Goal: Information Seeking & Learning: Learn about a topic

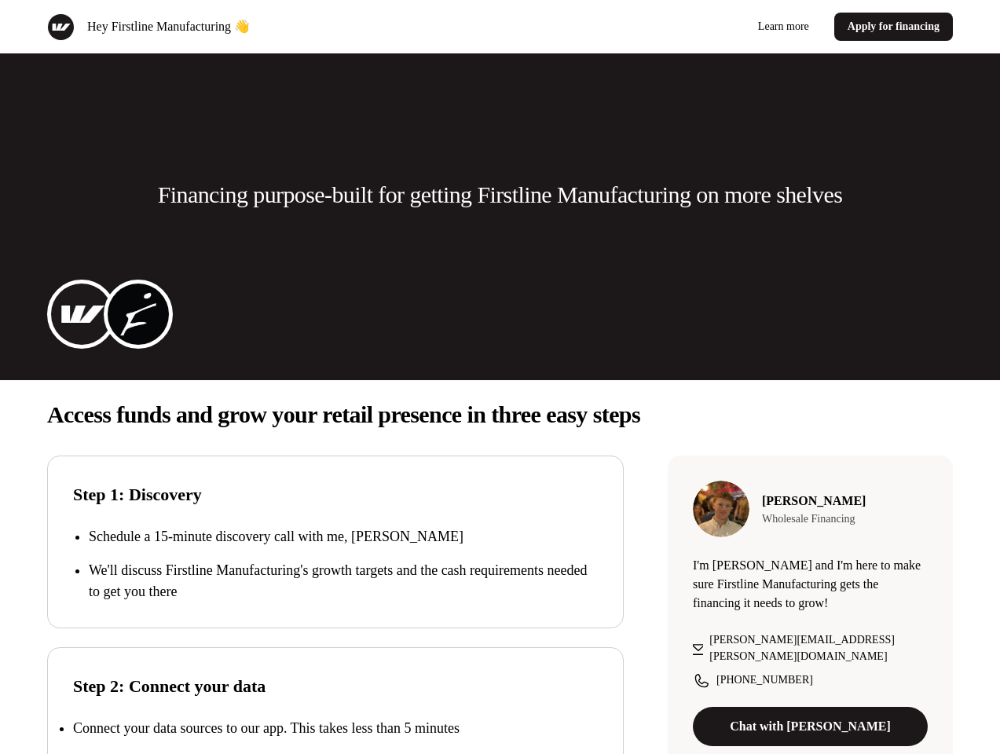
click at [500, 27] on div "Hey Firstline Manufacturing 👋 Learn more Apply for financing" at bounding box center [500, 26] width 1000 height 53
click at [270, 27] on div "Hey Firstline Manufacturing 👋" at bounding box center [270, 26] width 447 height 27
click at [730, 27] on div "Learn more Apply for financing" at bounding box center [730, 27] width 447 height 28
click at [500, 195] on p "Financing purpose-built for getting Firstline Manufacturing on more shelves" at bounding box center [500, 194] width 685 height 31
click at [82, 314] on img at bounding box center [81, 314] width 63 height 63
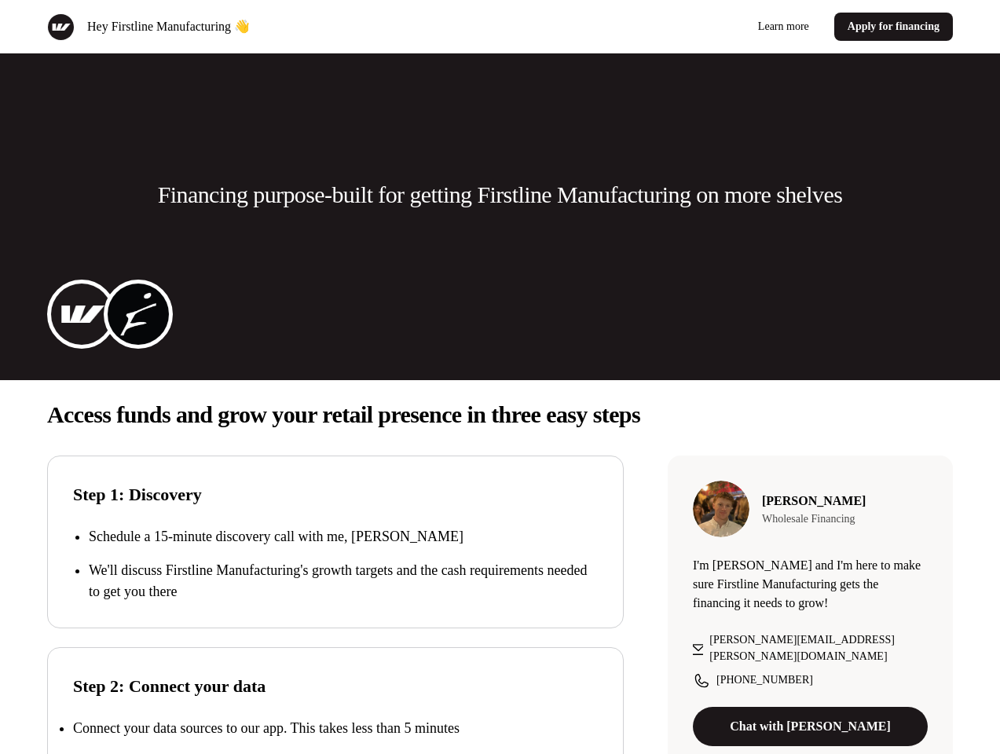
click at [138, 314] on img at bounding box center [138, 314] width 63 height 63
click at [500, 415] on p "Access funds and grow your retail presence in three easy steps" at bounding box center [500, 414] width 906 height 31
click at [335, 564] on p "We'll discuss Firstline Manufacturing's growth targets and the cash requirement…" at bounding box center [343, 581] width 509 height 42
click at [335, 701] on div "Step 2: Connect your data Connect your data sources to our app. This takes less…" at bounding box center [335, 733] width 577 height 173
click at [335, 728] on p "Connect your data sources to our app. This takes less than 5 minutes" at bounding box center [266, 728] width 386 height 16
